Goal: Task Accomplishment & Management: Use online tool/utility

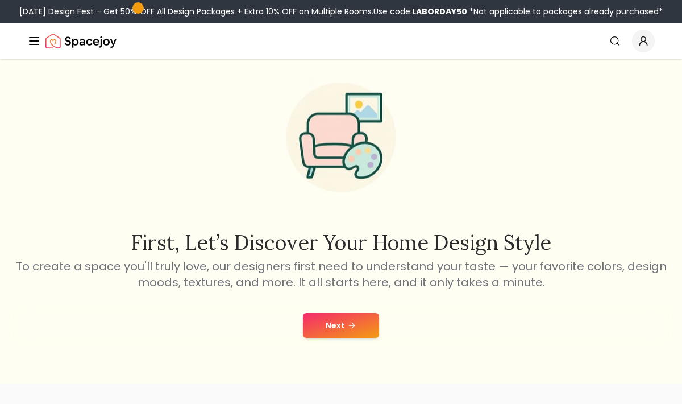
click at [345, 330] on button "Next" at bounding box center [341, 325] width 76 height 25
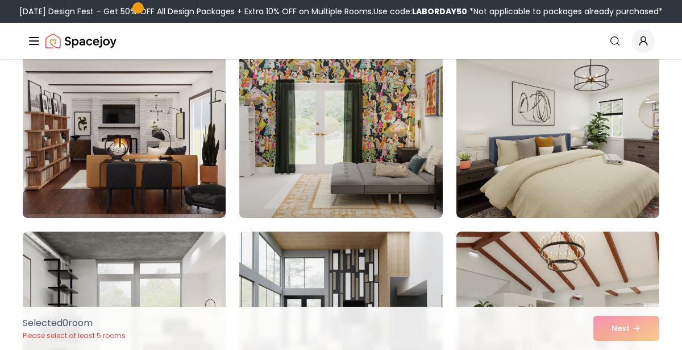
scroll to position [902, 0]
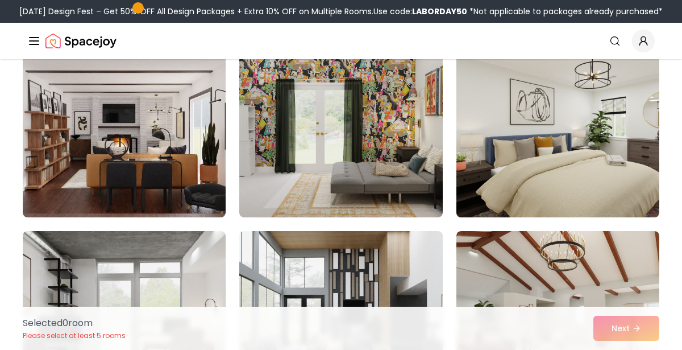
click at [592, 178] on img at bounding box center [557, 126] width 213 height 191
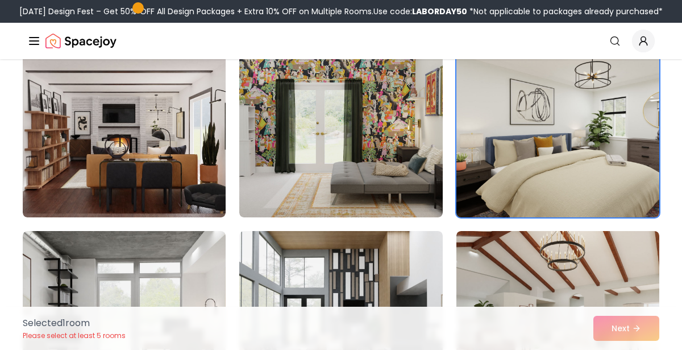
click at [611, 160] on img at bounding box center [557, 126] width 213 height 191
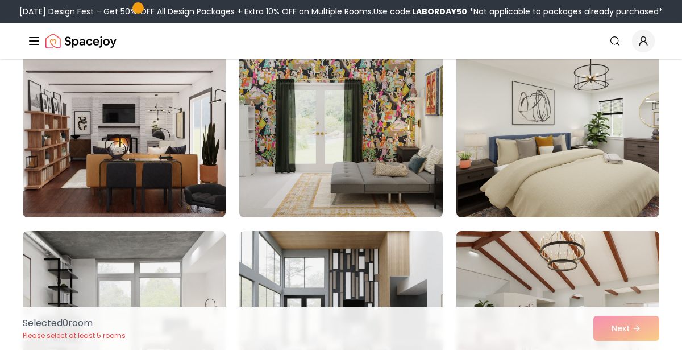
click at [624, 340] on div "Selected 0 room Please select at least 5 rooms Next" at bounding box center [341, 327] width 655 height 43
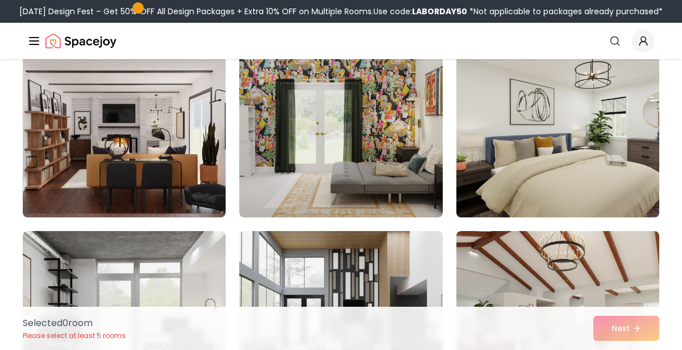
click at [588, 173] on img at bounding box center [557, 126] width 213 height 191
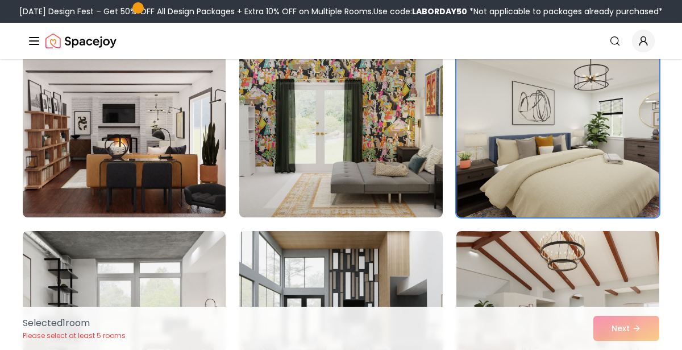
click at [627, 327] on div "Selected 1 room Please select at least 5 rooms Next" at bounding box center [341, 327] width 655 height 43
click at [623, 327] on div "Selected 1 room Please select at least 5 rooms Next" at bounding box center [341, 327] width 655 height 43
click at [619, 330] on div "Selected 1 room Please select at least 5 rooms Next" at bounding box center [341, 327] width 655 height 43
click at [620, 330] on div "Selected 1 room Please select at least 5 rooms Next" at bounding box center [341, 327] width 655 height 43
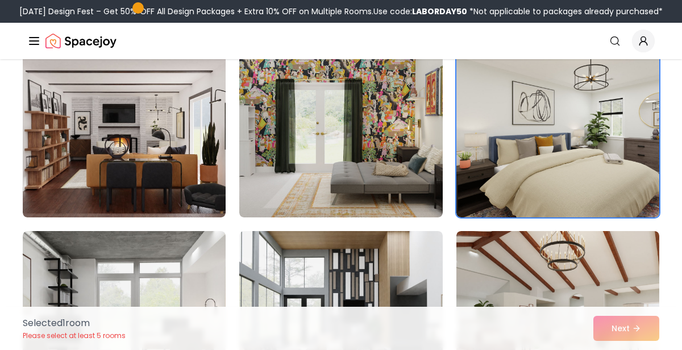
click at [622, 330] on div "Selected 1 room Please select at least 5 rooms Next" at bounding box center [341, 327] width 655 height 43
click at [621, 331] on div "Selected 1 room Please select at least 5 rooms Next" at bounding box center [341, 327] width 655 height 43
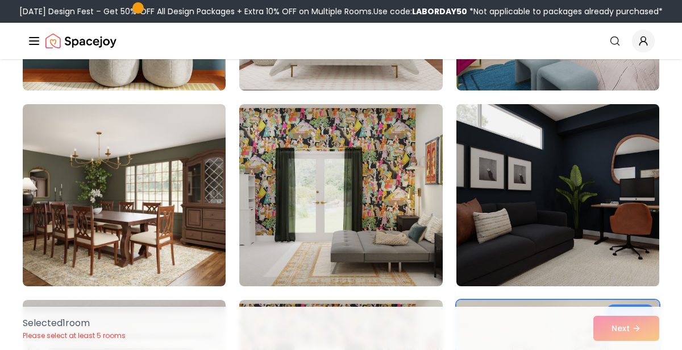
click at [587, 221] on img at bounding box center [557, 194] width 213 height 191
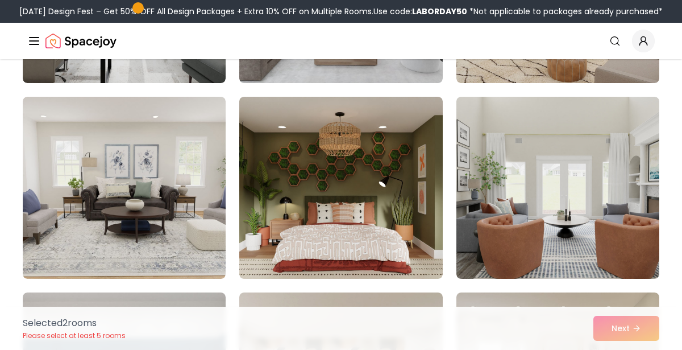
scroll to position [1231, 0]
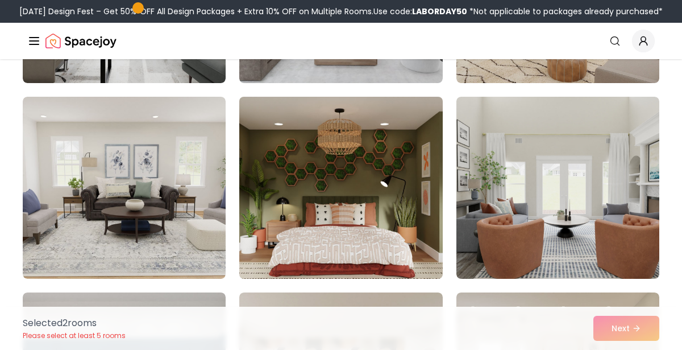
click at [312, 241] on img at bounding box center [340, 187] width 213 height 191
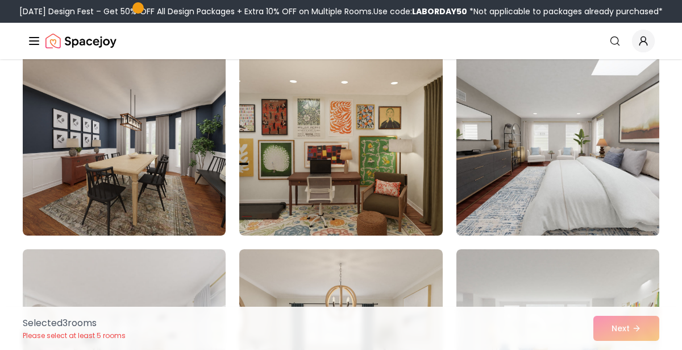
click at [613, 192] on img at bounding box center [557, 144] width 213 height 191
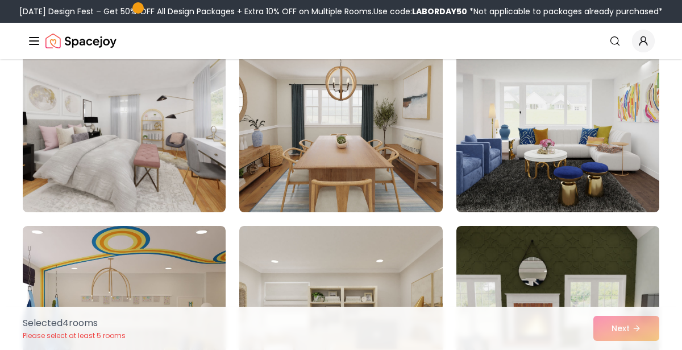
scroll to position [1886, 0]
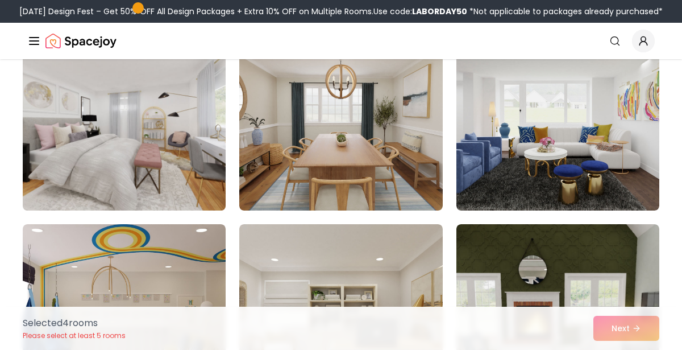
click at [77, 181] on img at bounding box center [124, 119] width 213 height 191
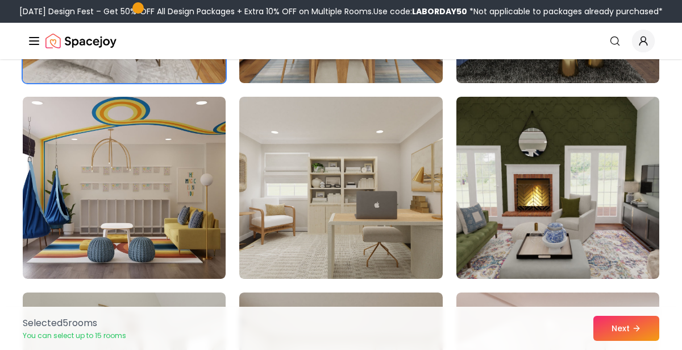
scroll to position [2012, 0]
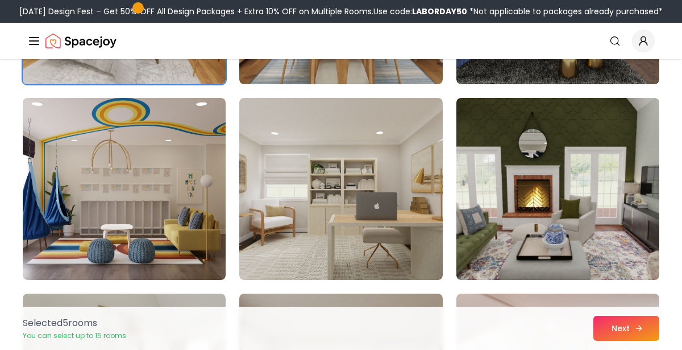
click at [627, 330] on button "Next" at bounding box center [626, 327] width 66 height 25
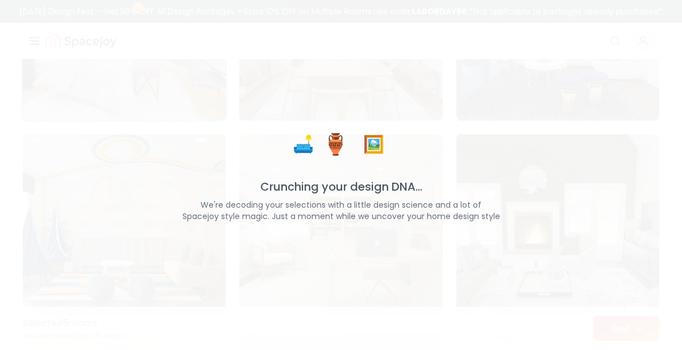
scroll to position [1976, 0]
